Goal: Task Accomplishment & Management: Manage account settings

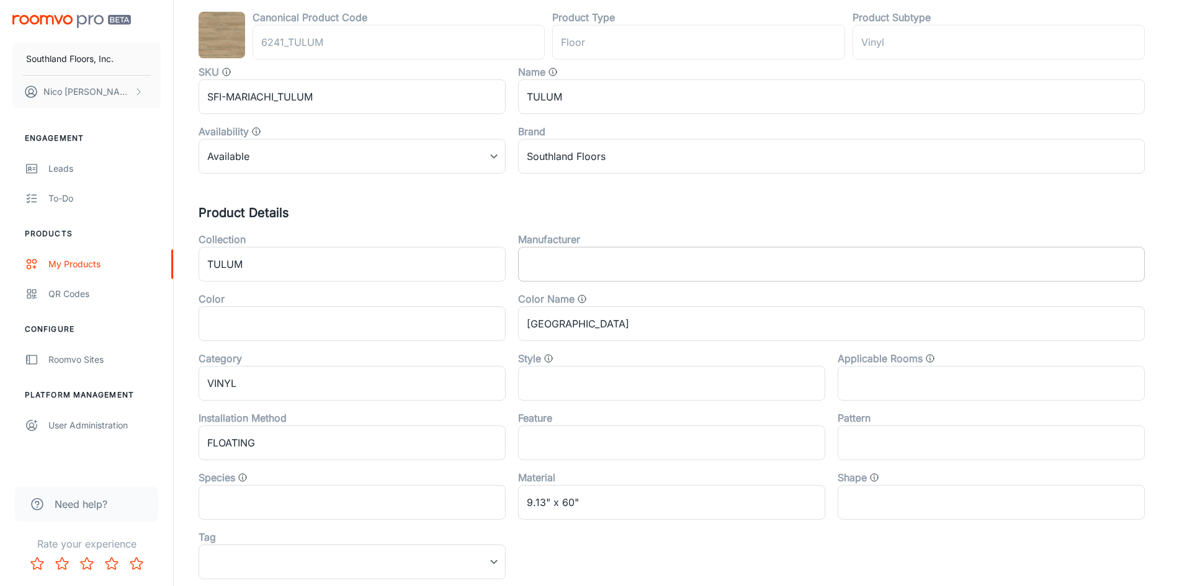
scroll to position [186, 0]
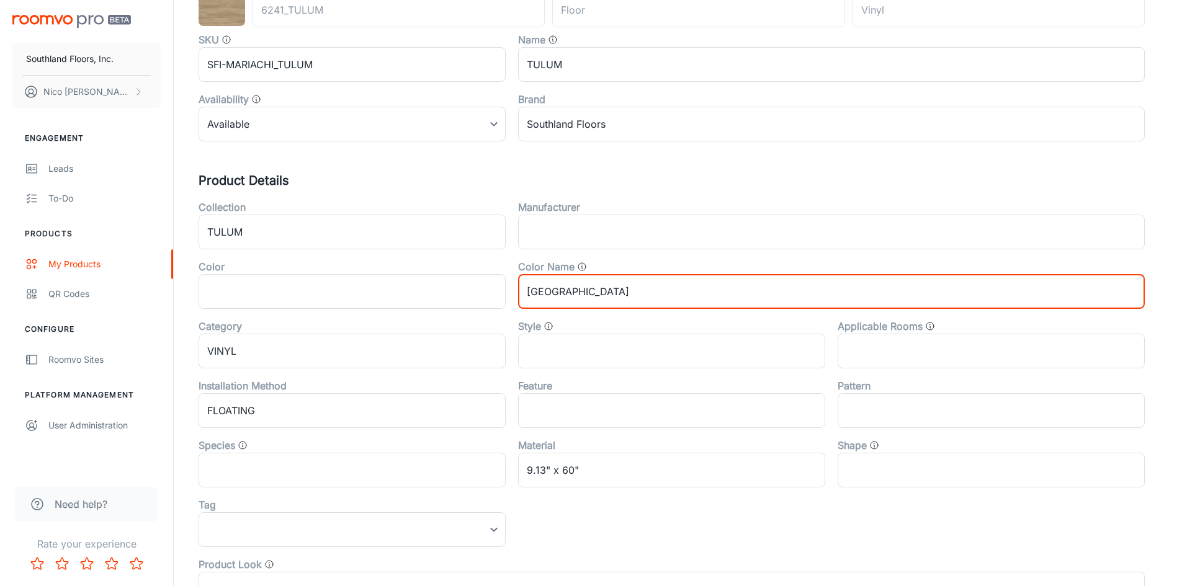
drag, startPoint x: 665, startPoint y: 295, endPoint x: 508, endPoint y: 303, distance: 156.6
click at [511, 302] on div "Color Name BEACHCOMBER BRIDGE ​" at bounding box center [825, 279] width 639 height 60
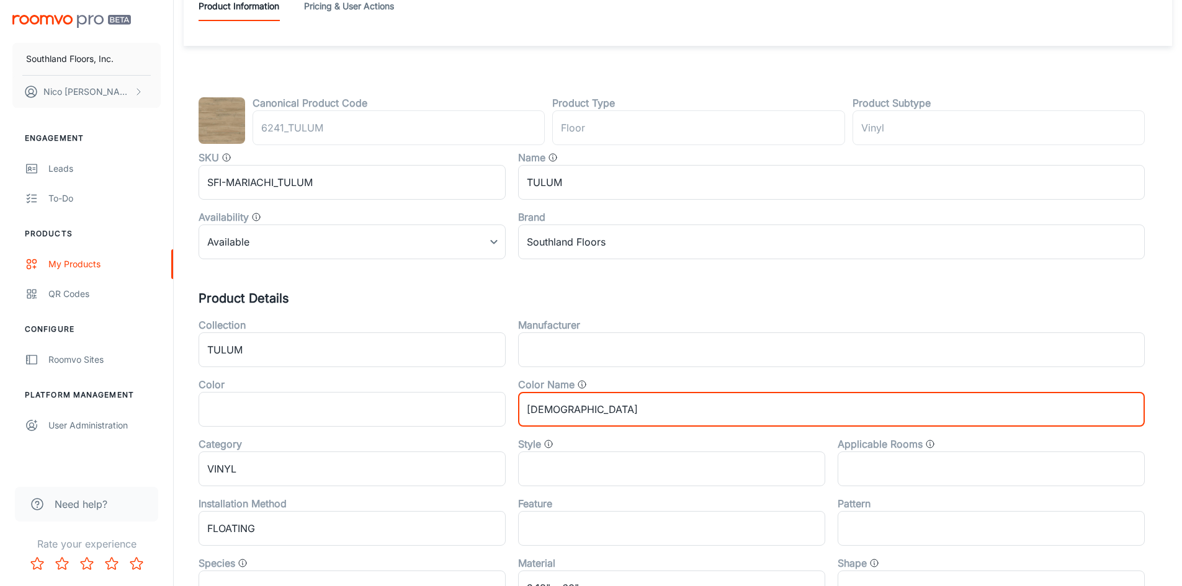
scroll to position [0, 0]
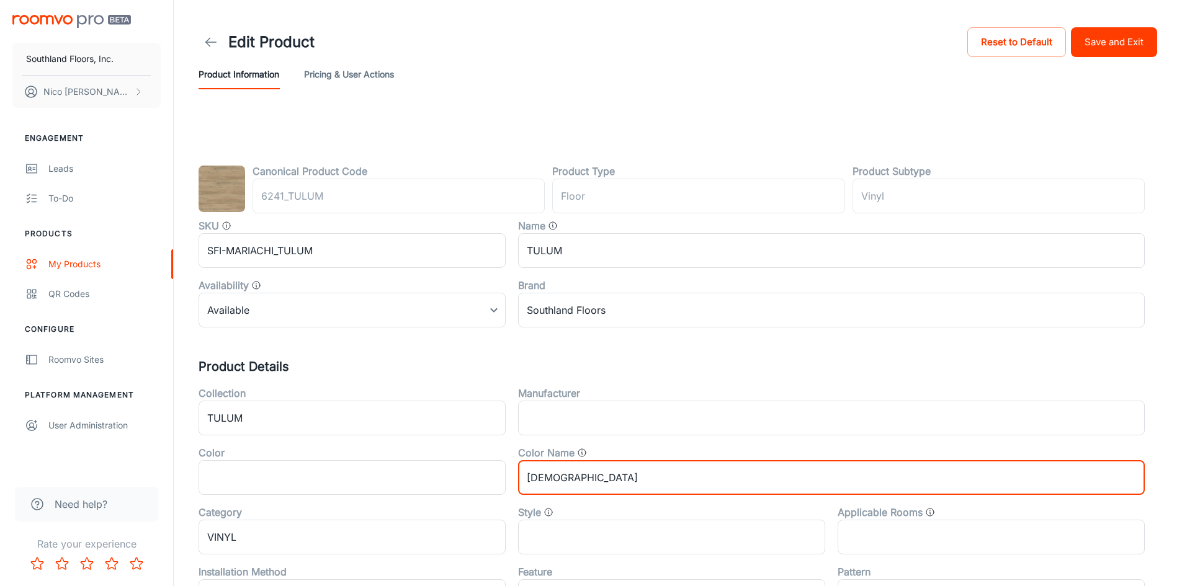
type input "[DEMOGRAPHIC_DATA]"
click at [1100, 32] on button "Save and Exit" at bounding box center [1114, 42] width 86 height 30
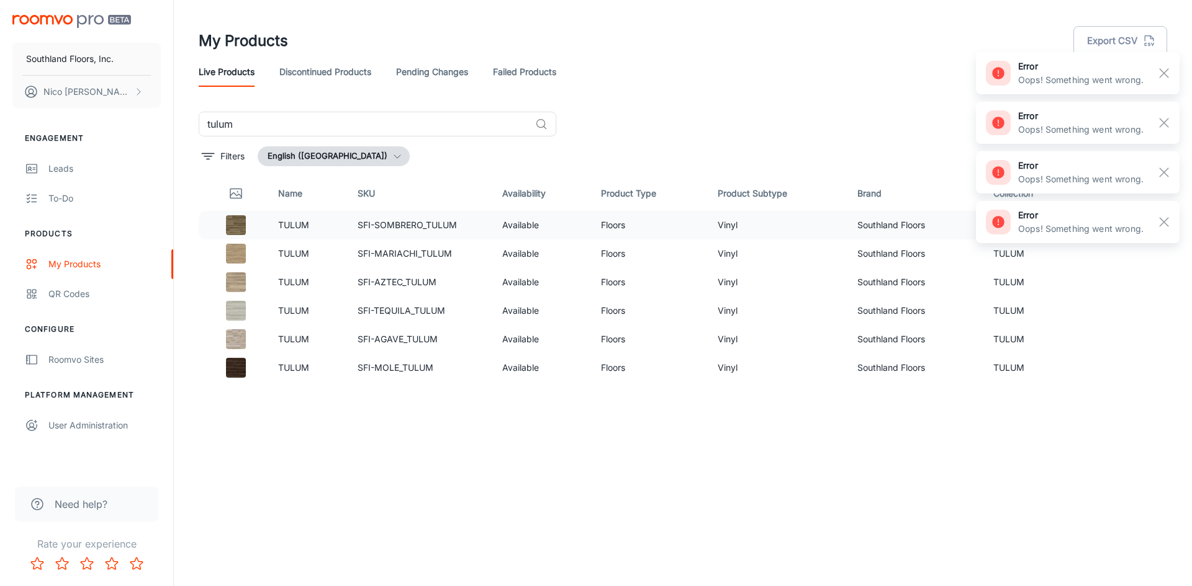
click at [582, 229] on td "Available" at bounding box center [541, 225] width 99 height 29
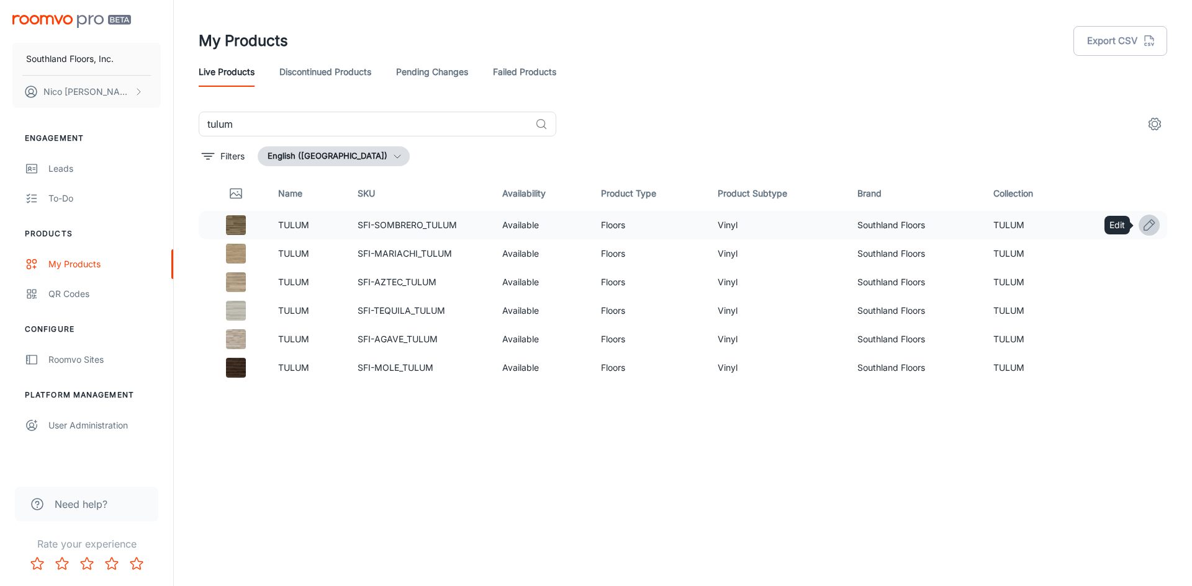
click at [1153, 222] on icon "Edit" at bounding box center [1149, 225] width 11 height 11
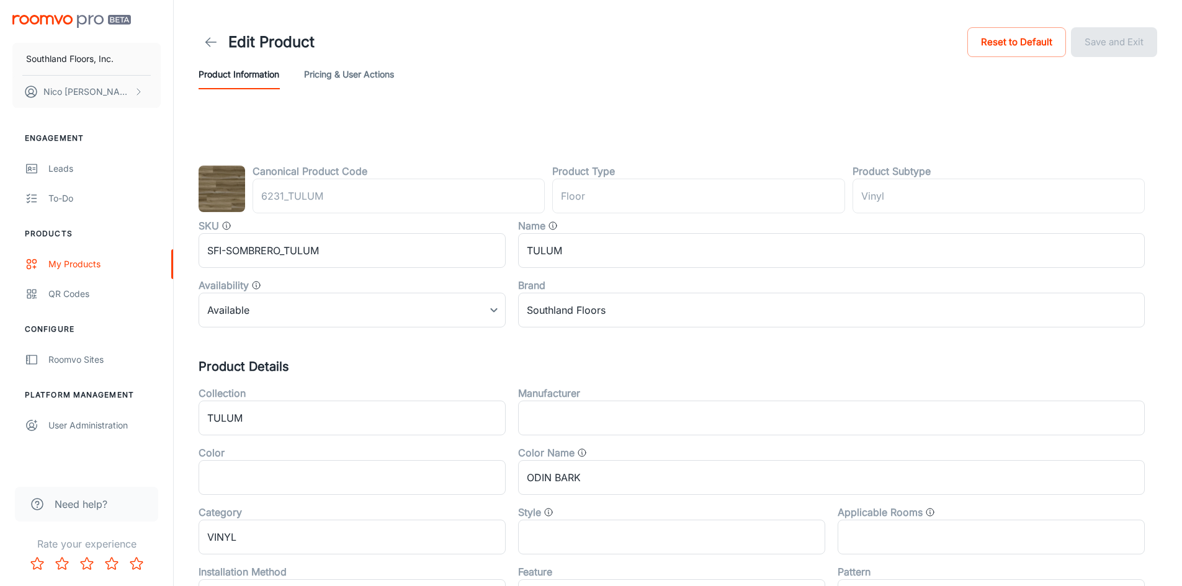
click at [351, 77] on button "Pricing & User Actions" at bounding box center [349, 75] width 90 height 30
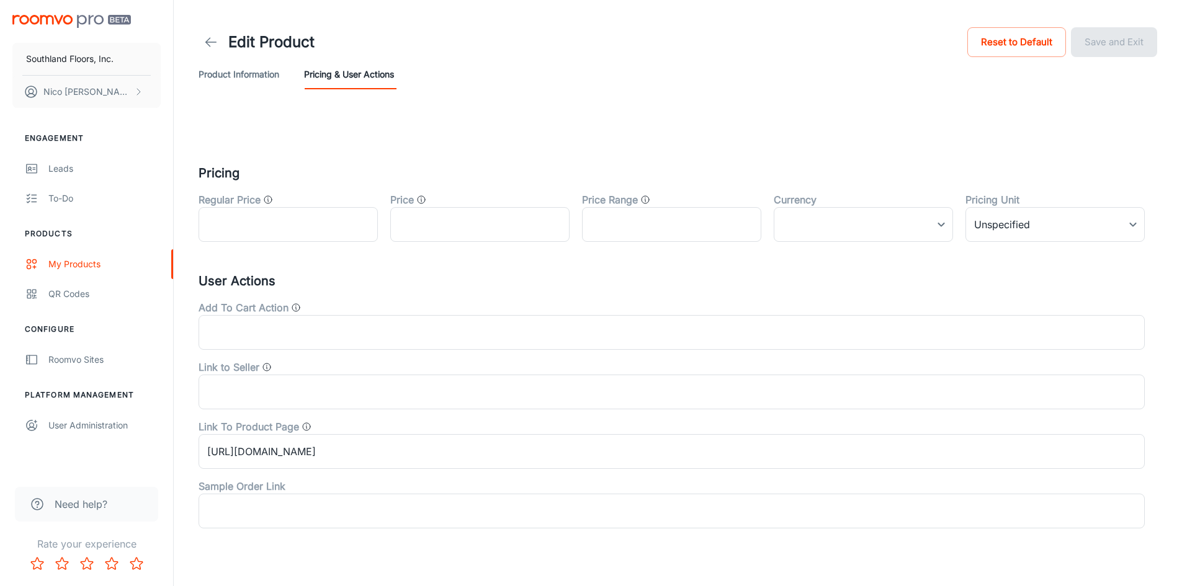
click at [243, 74] on button "Product Information" at bounding box center [239, 75] width 81 height 30
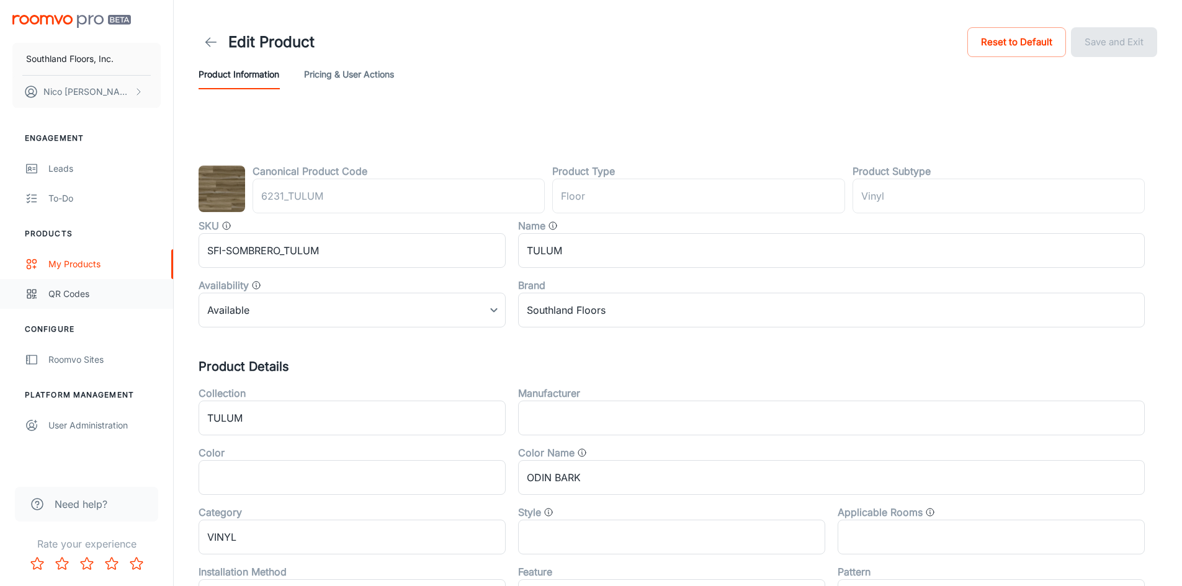
click at [55, 290] on div "QR Codes" at bounding box center [104, 294] width 112 height 14
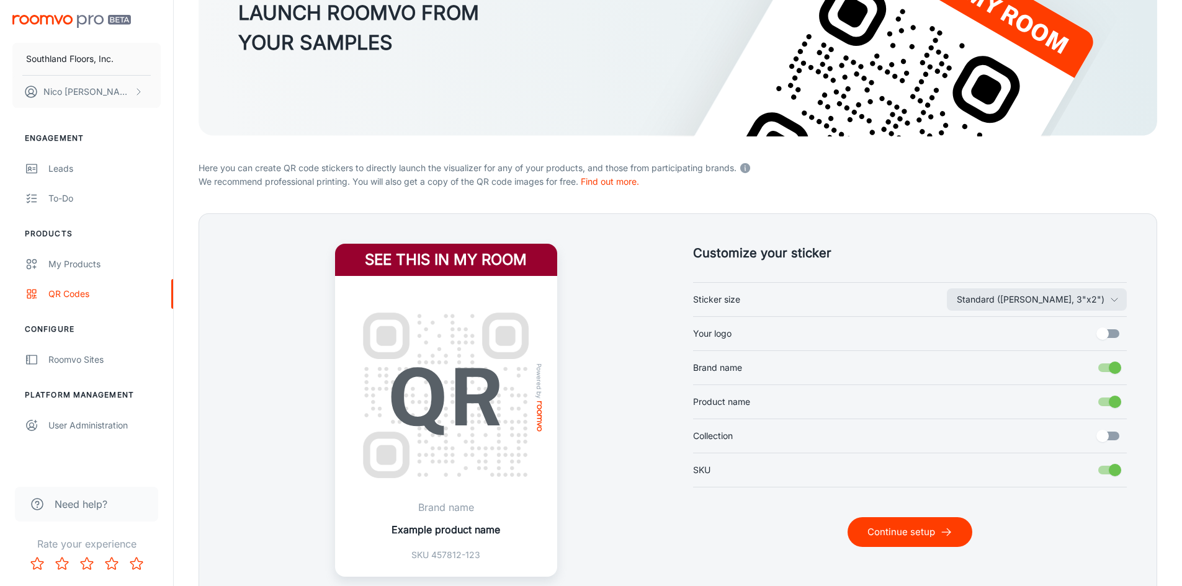
scroll to position [231, 0]
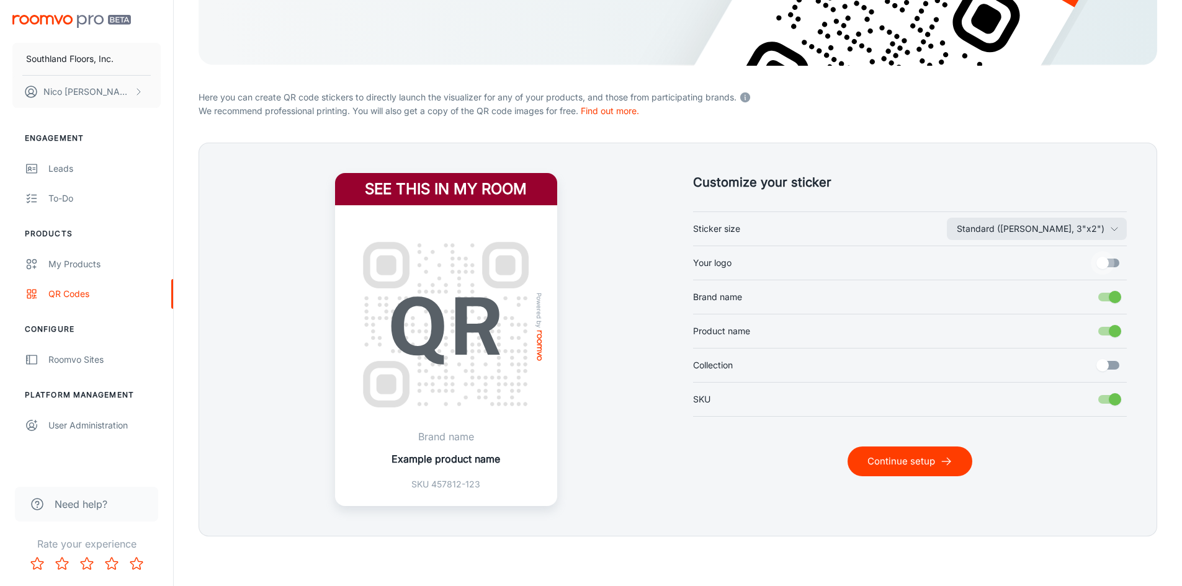
click at [1108, 267] on input "Your logo" at bounding box center [1102, 263] width 71 height 24
checkbox input "true"
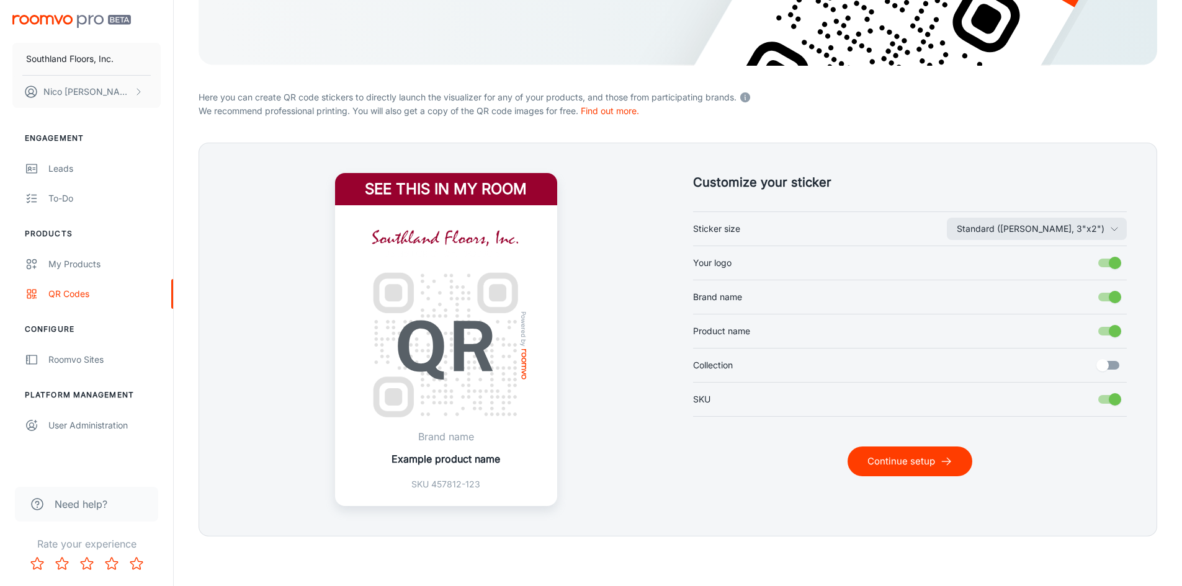
click at [1119, 365] on input "Collection" at bounding box center [1102, 366] width 71 height 24
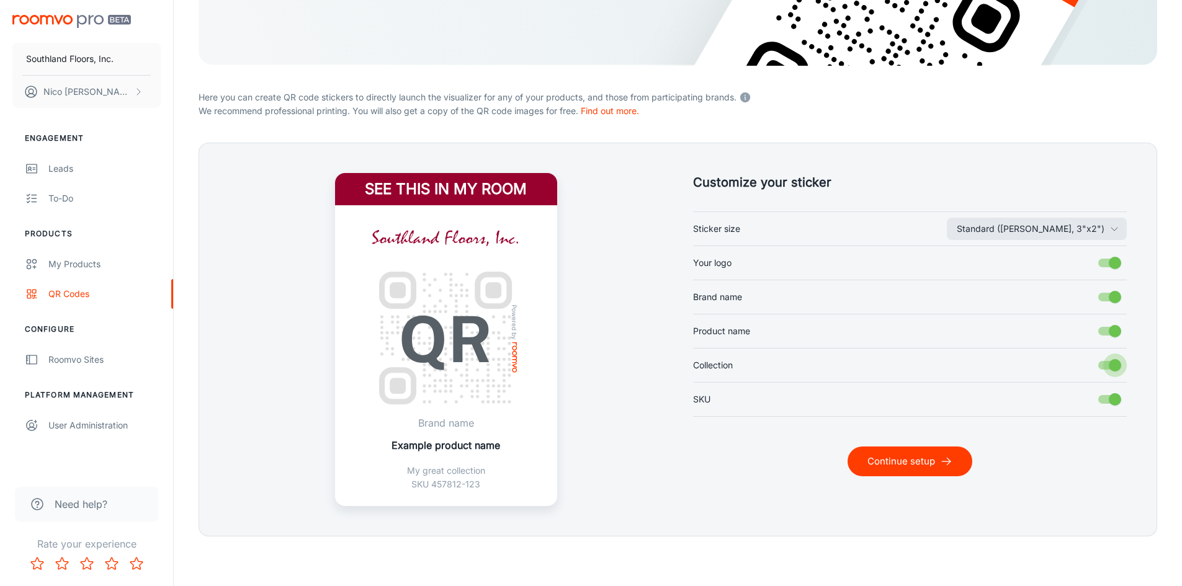
click at [1119, 365] on input "Collection" at bounding box center [1115, 366] width 71 height 24
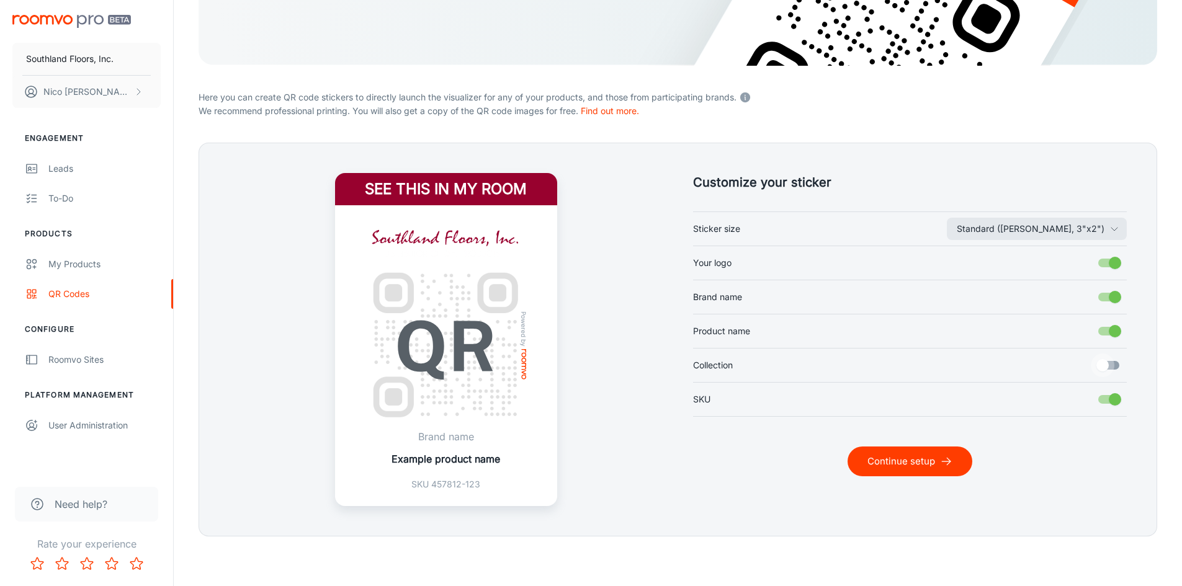
click at [1119, 365] on input "Collection" at bounding box center [1102, 366] width 71 height 24
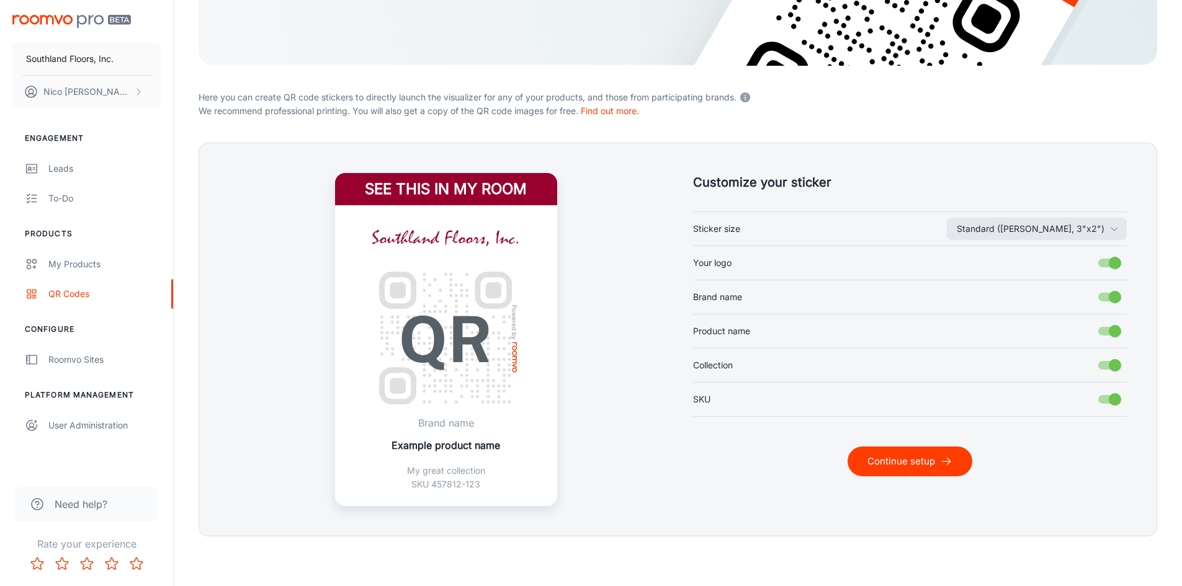
click at [1119, 365] on input "Collection" at bounding box center [1115, 366] width 71 height 24
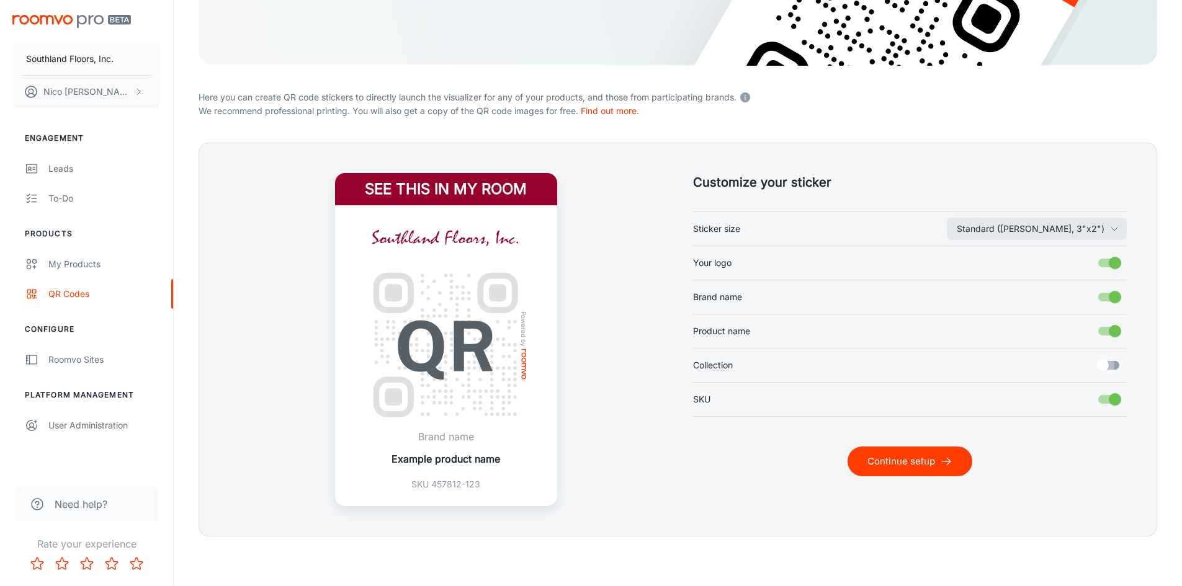
click at [1119, 365] on input "Collection" at bounding box center [1102, 366] width 71 height 24
checkbox input "true"
